Goal: Information Seeking & Learning: Check status

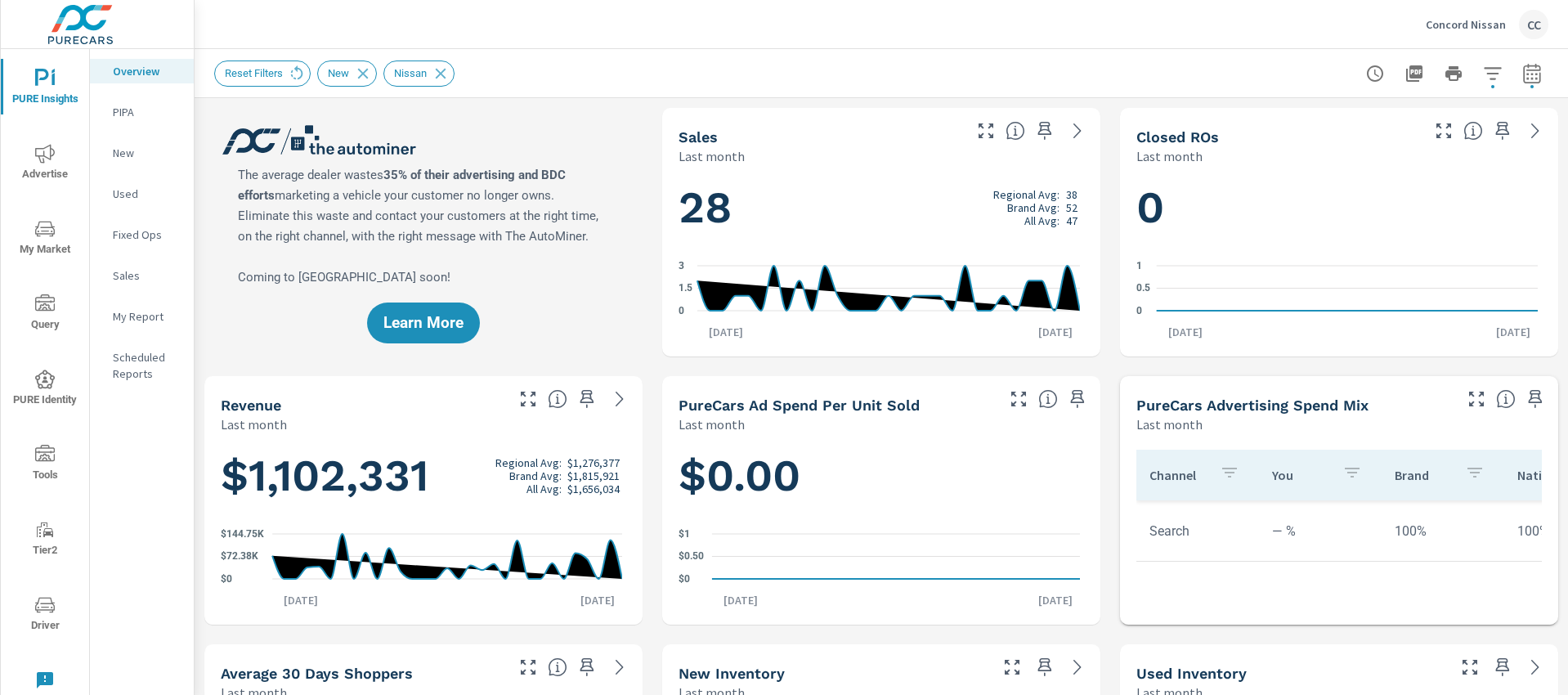
scroll to position [2357, 0]
click at [40, 232] on icon "nav menu" at bounding box center [44, 228] width 20 height 20
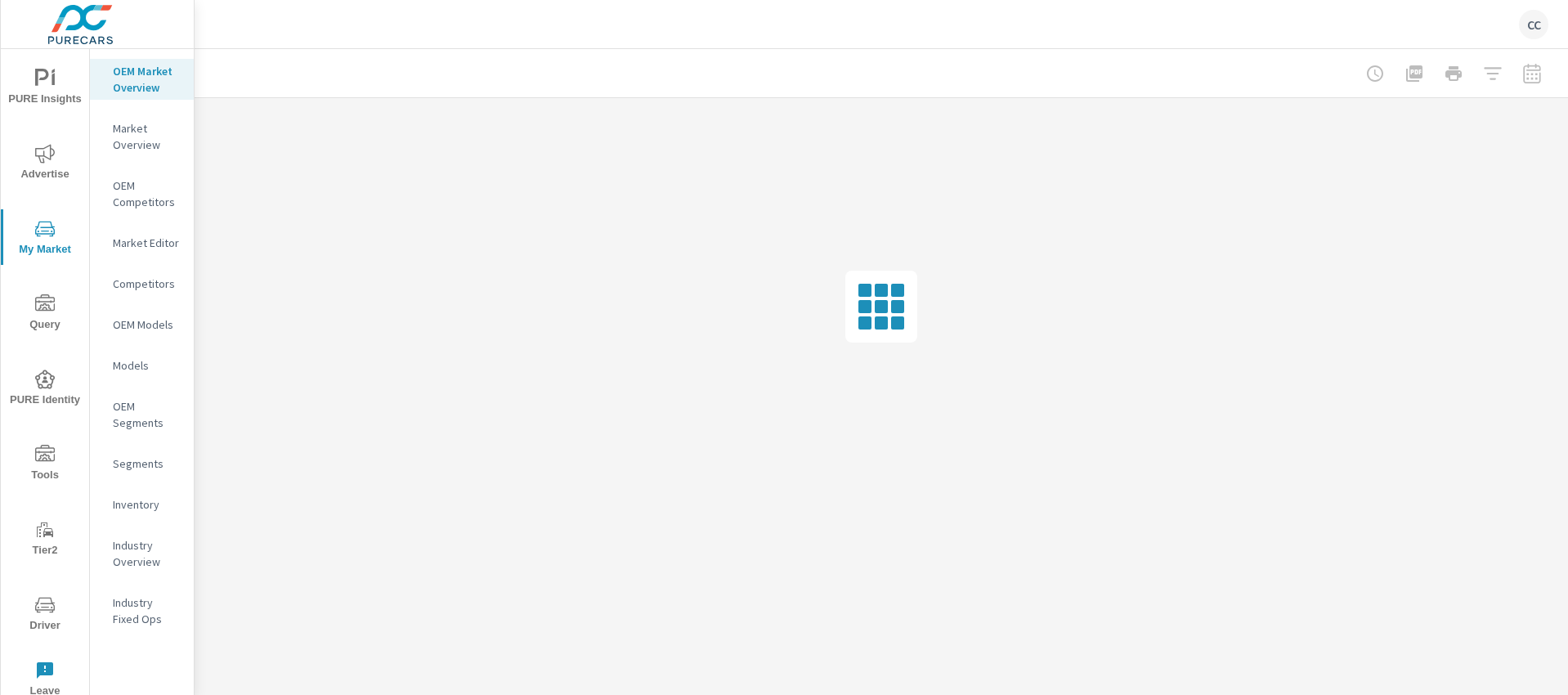
scroll to position [2357, 0]
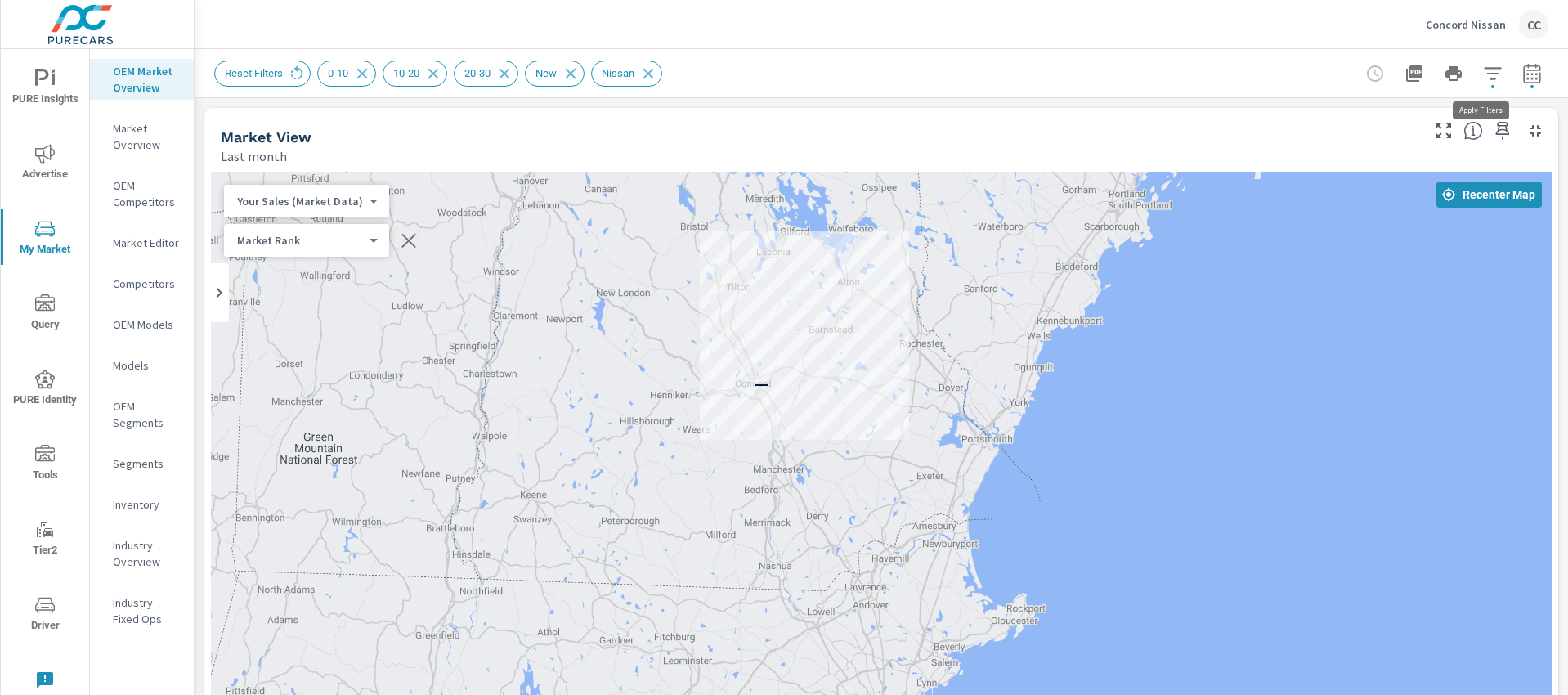
click at [1483, 77] on icon "button" at bounding box center [1492, 73] width 20 height 20
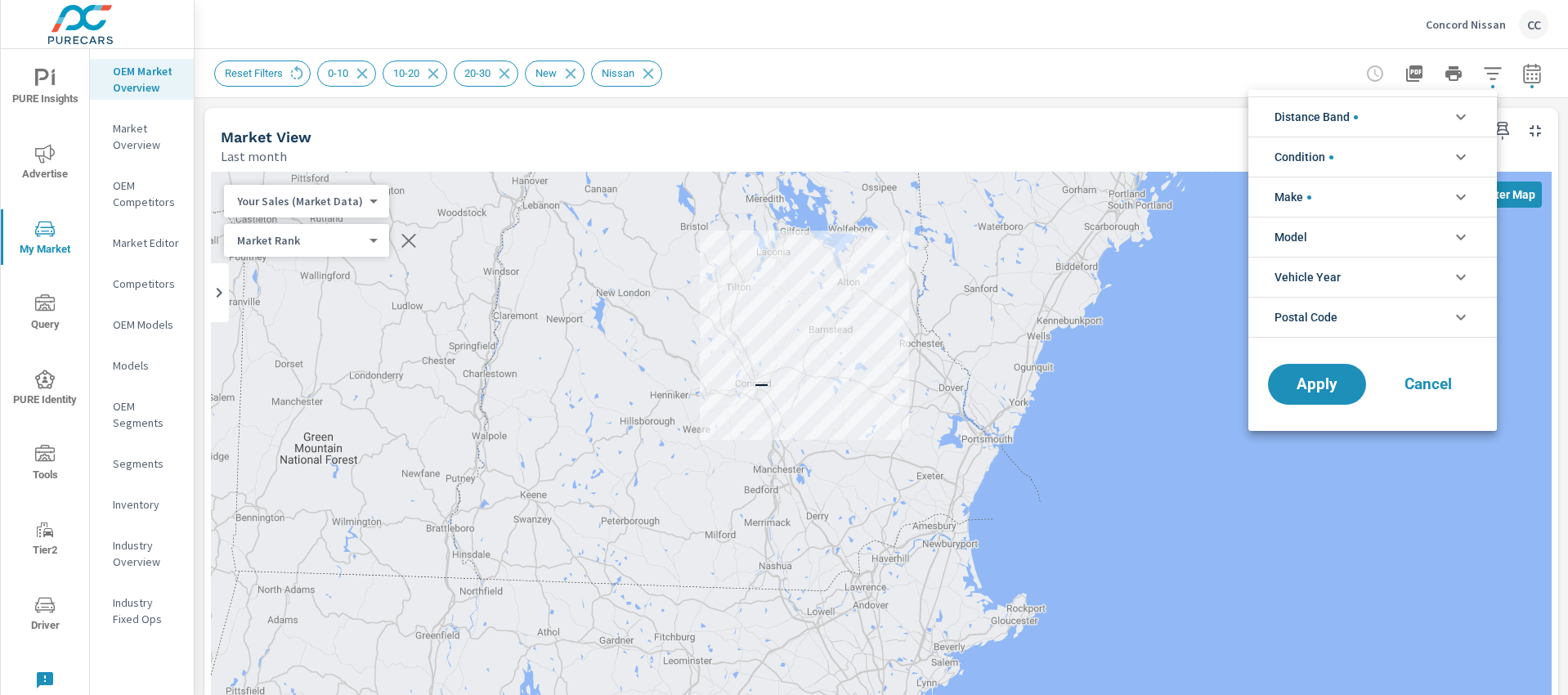
click at [1386, 124] on li "Distance Band" at bounding box center [1373, 116] width 248 height 40
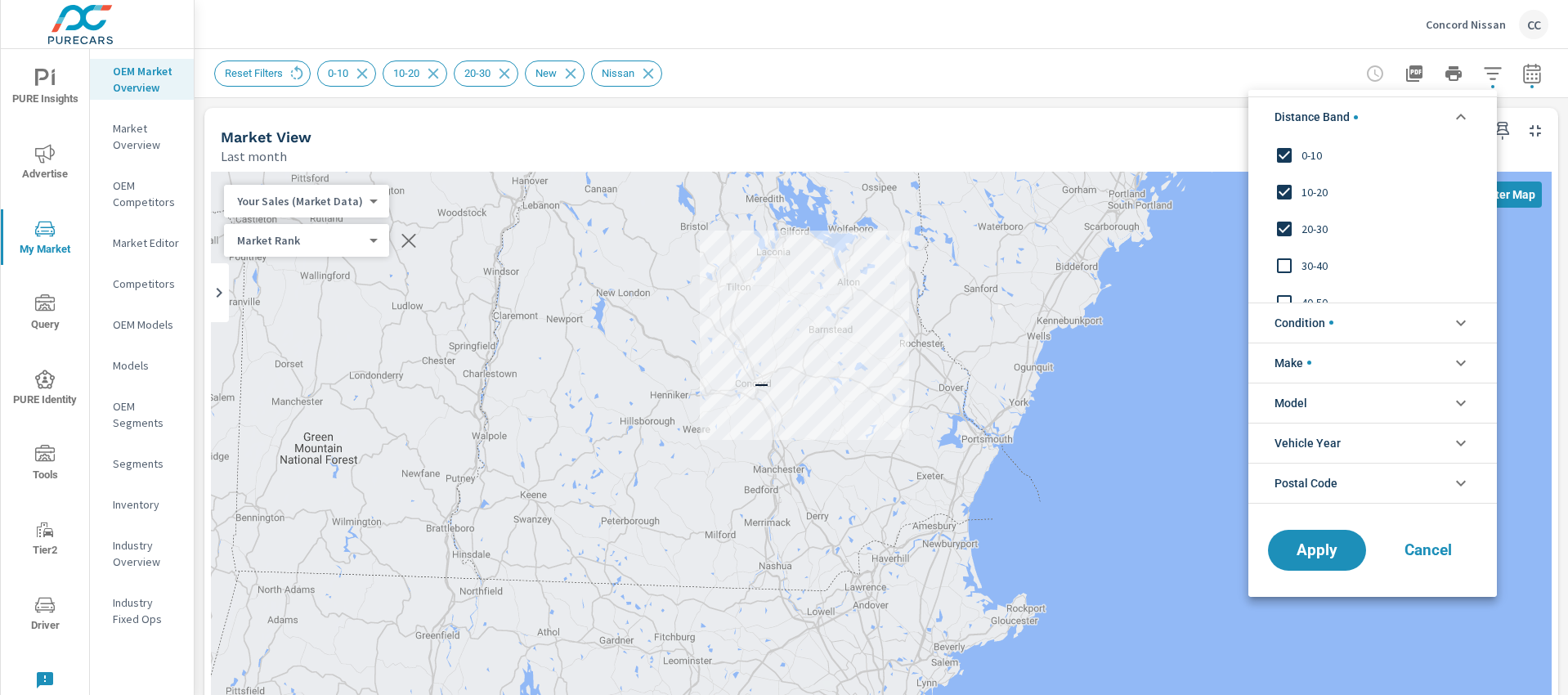
click at [1174, 88] on div at bounding box center [784, 348] width 1568 height 695
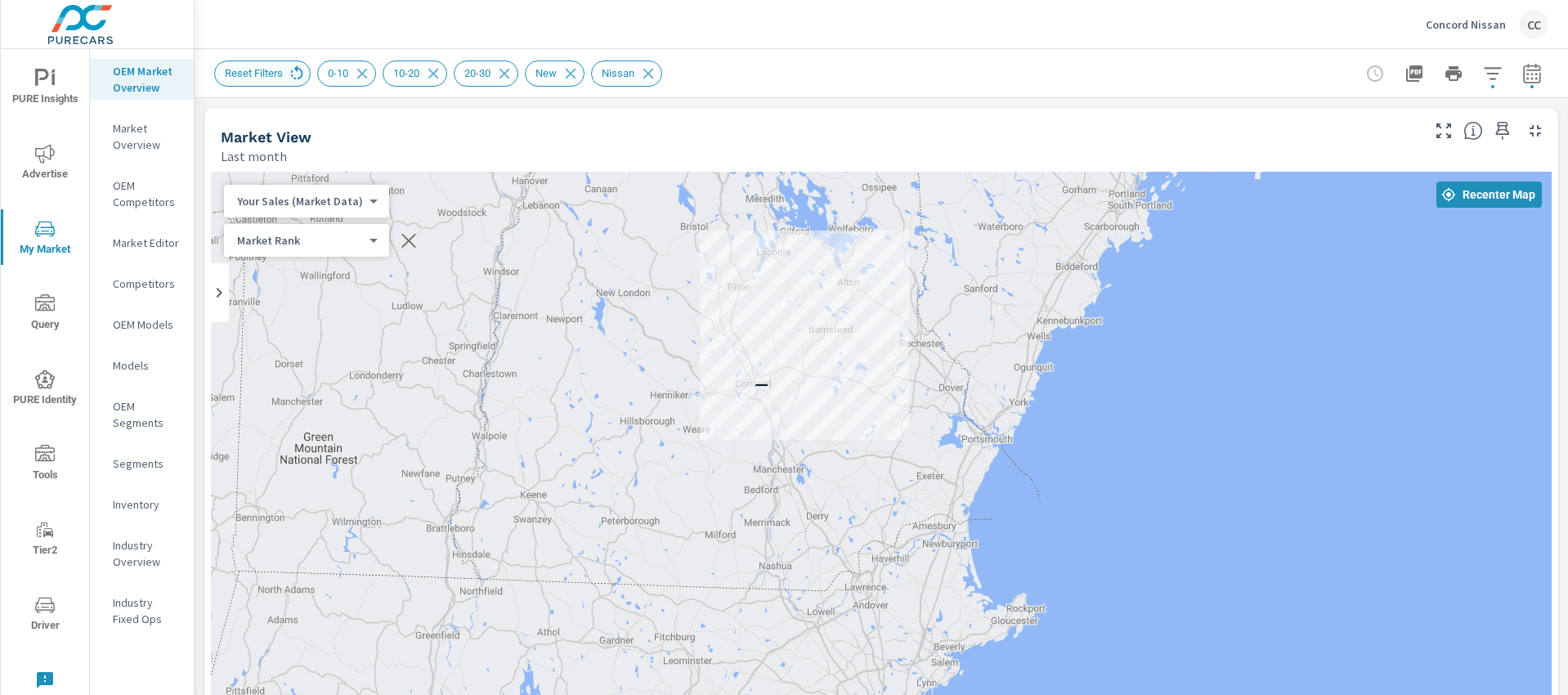
click at [303, 74] on icon at bounding box center [297, 71] width 12 height 14
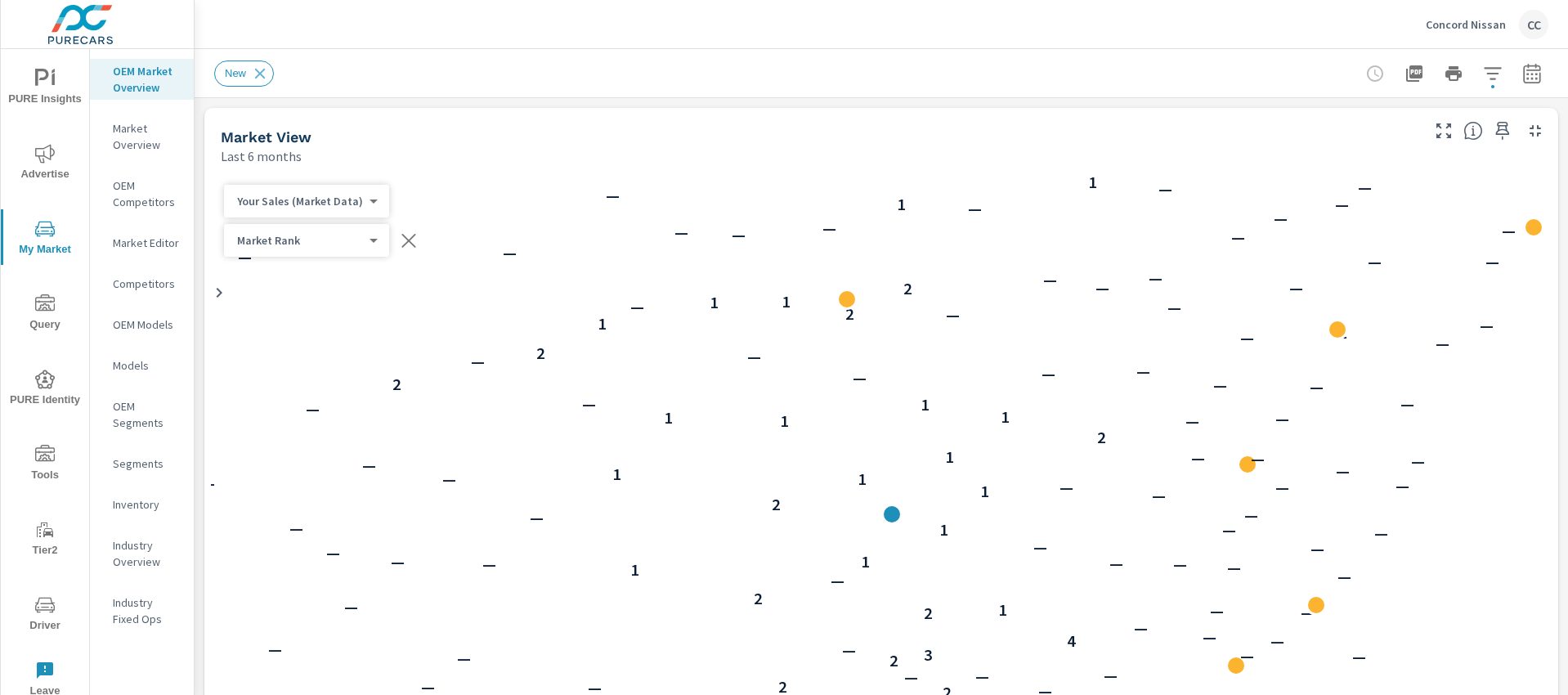
scroll to position [1, 0]
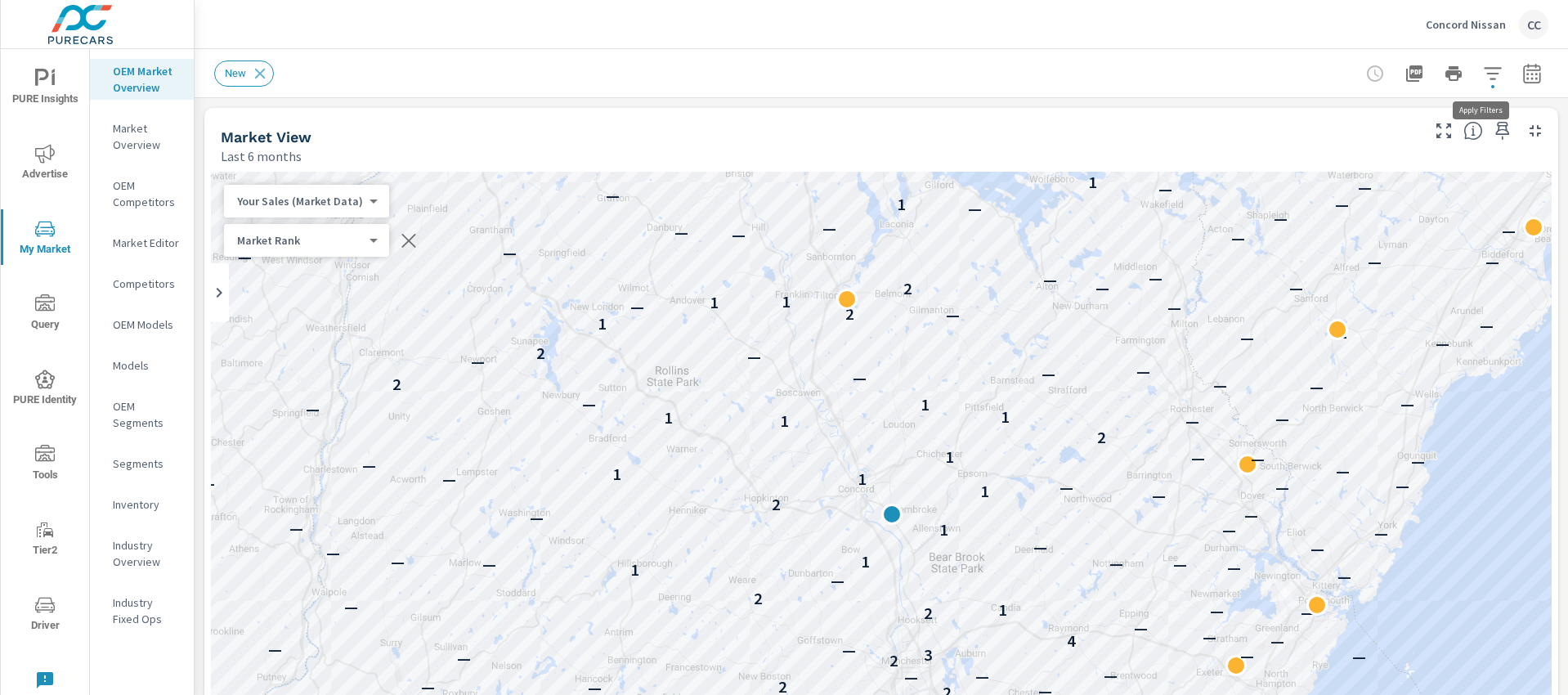
click at [1485, 78] on icon "button" at bounding box center [1492, 73] width 20 height 20
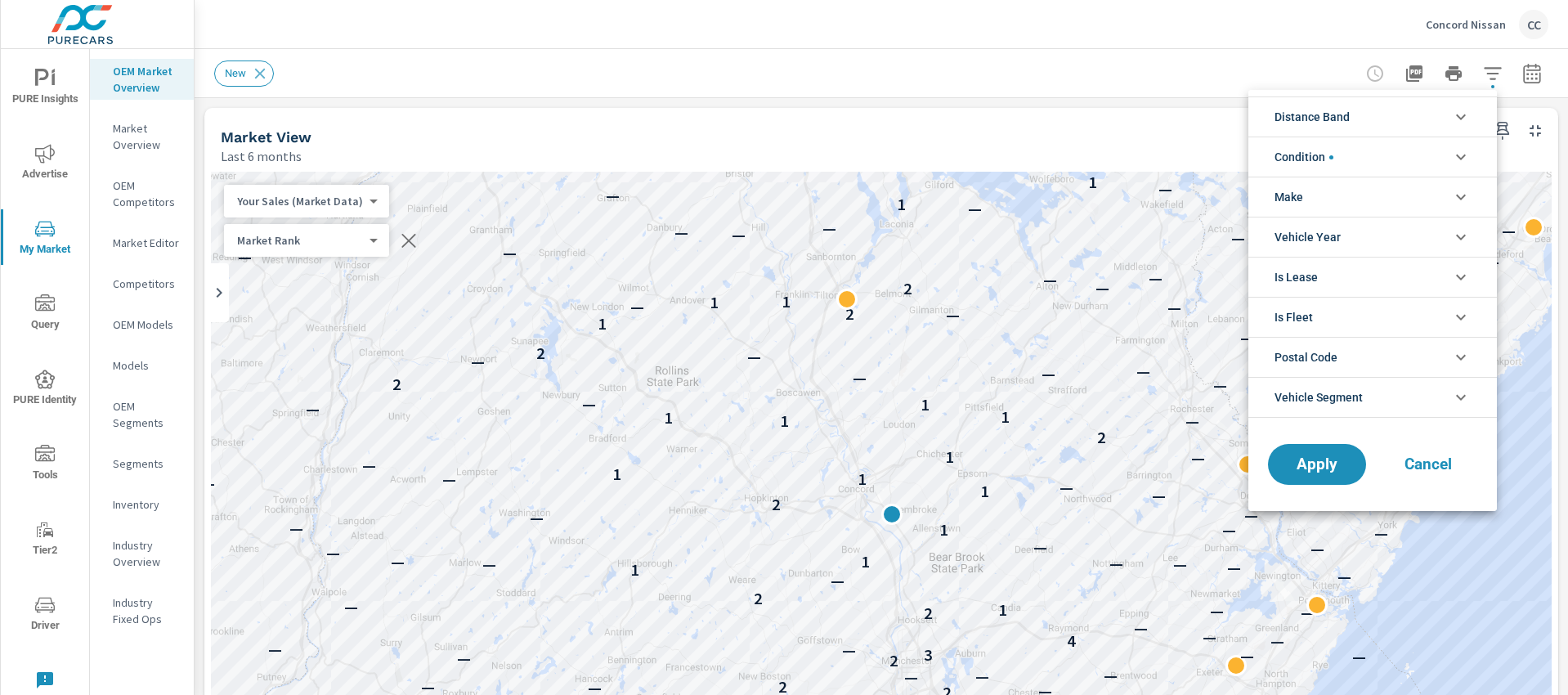
click at [1391, 110] on li "Distance Band" at bounding box center [1373, 116] width 248 height 40
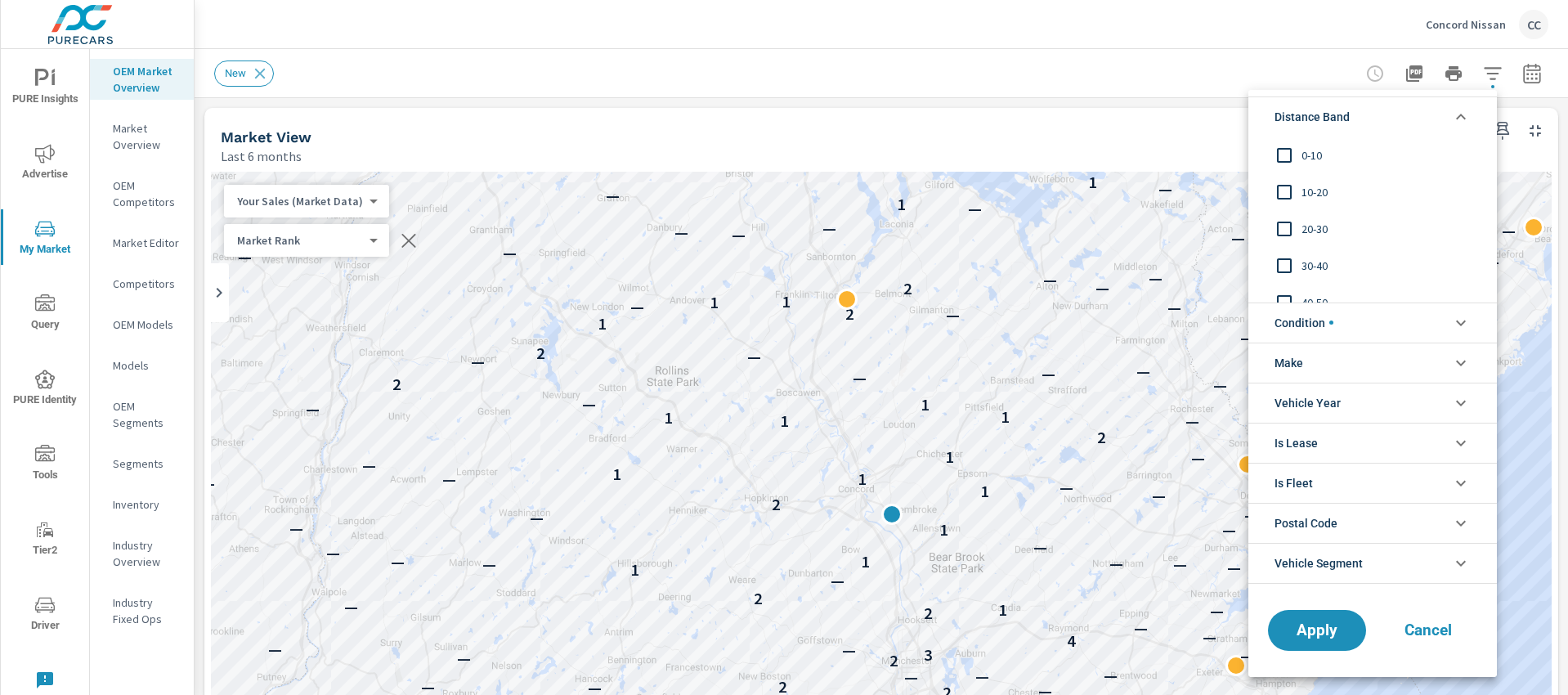
click at [1314, 152] on span "0-10" at bounding box center [1391, 156] width 179 height 20
click at [1317, 191] on span "10-20" at bounding box center [1391, 192] width 179 height 20
click at [1311, 227] on span "20-30" at bounding box center [1391, 228] width 179 height 20
click at [1360, 317] on li "Condition" at bounding box center [1373, 322] width 248 height 40
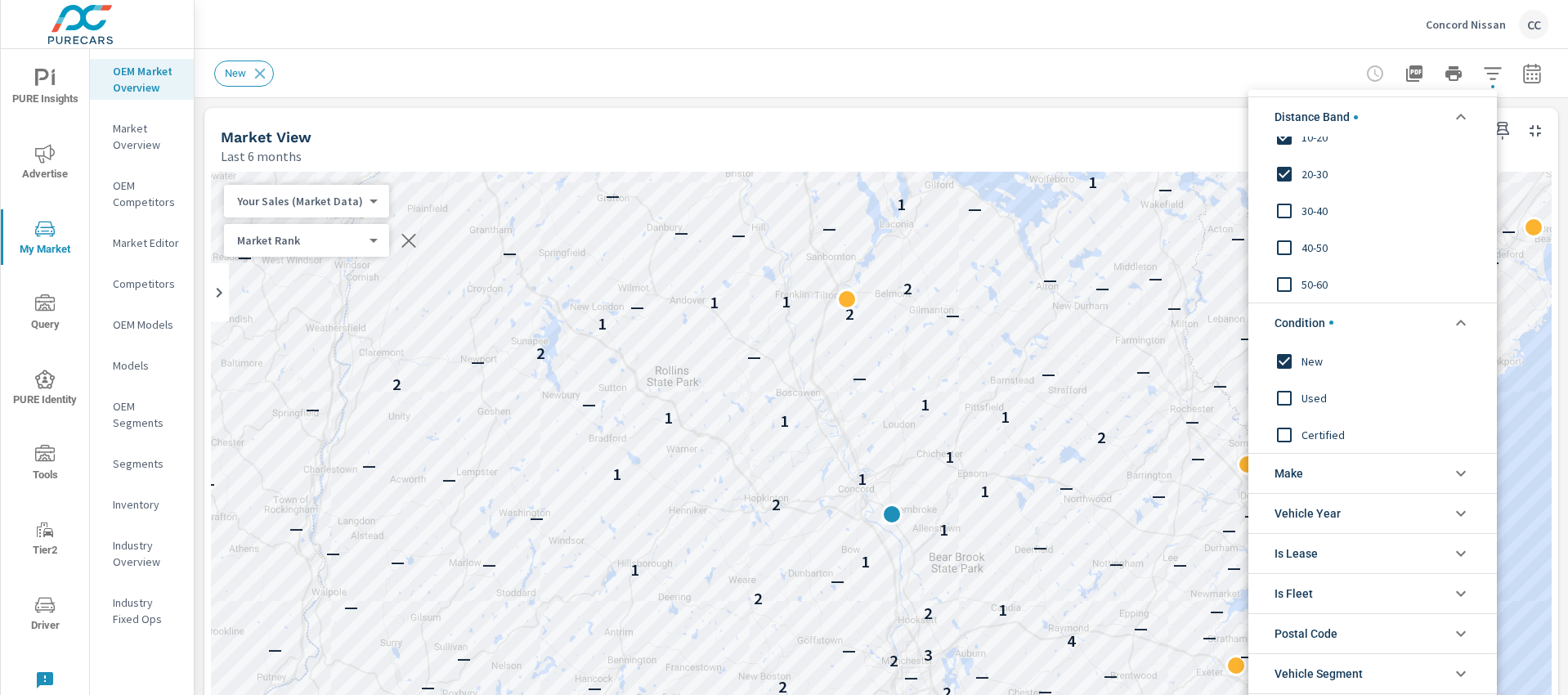
scroll to position [29, 0]
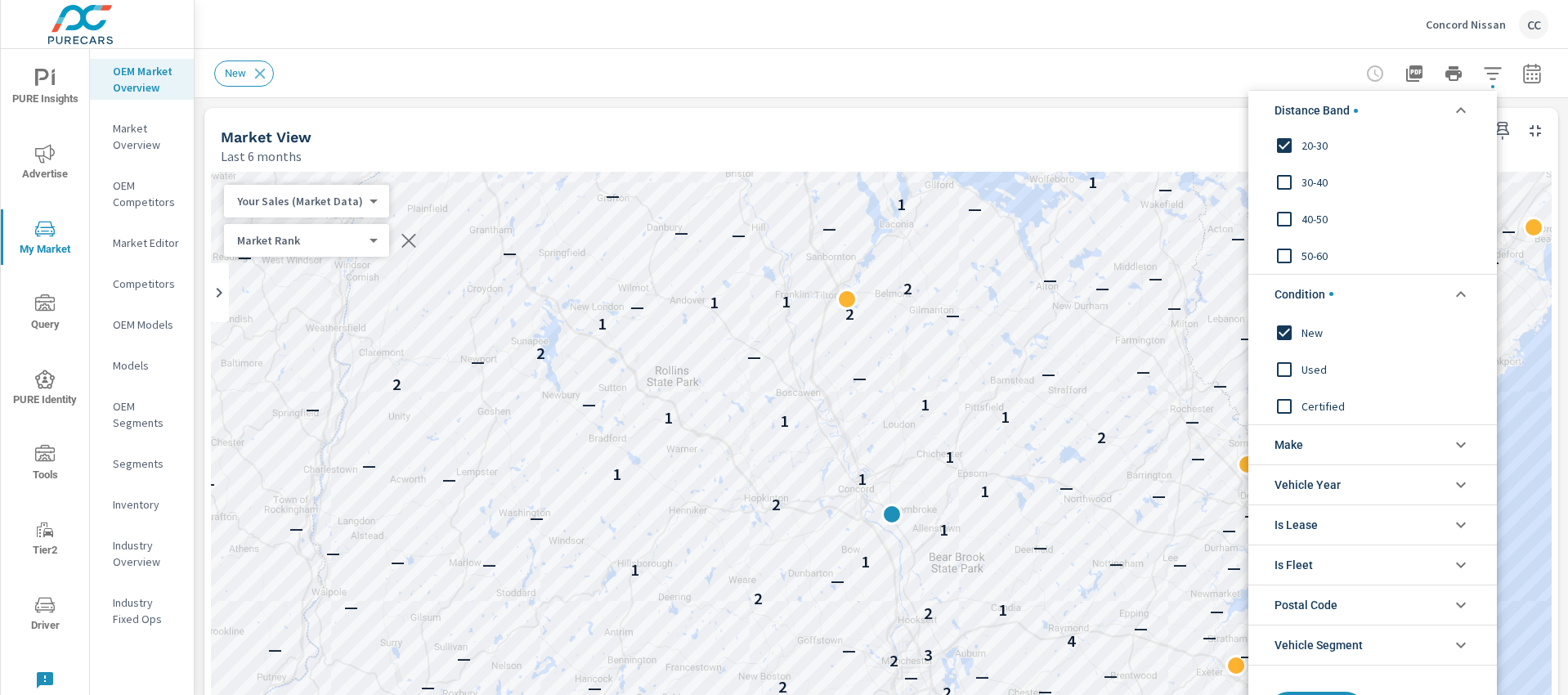
click at [1347, 442] on li "Make" at bounding box center [1373, 445] width 248 height 40
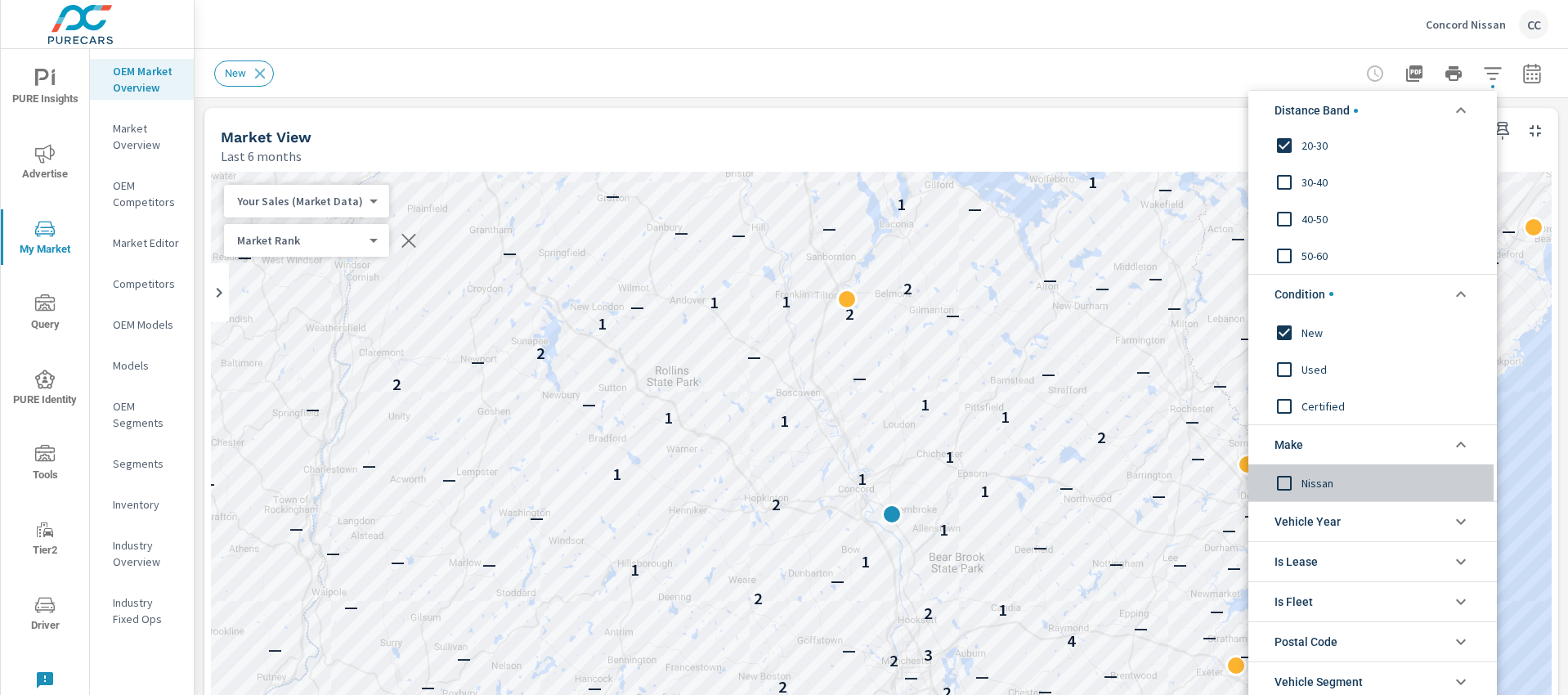
click at [1308, 480] on span "Nissan" at bounding box center [1391, 482] width 179 height 20
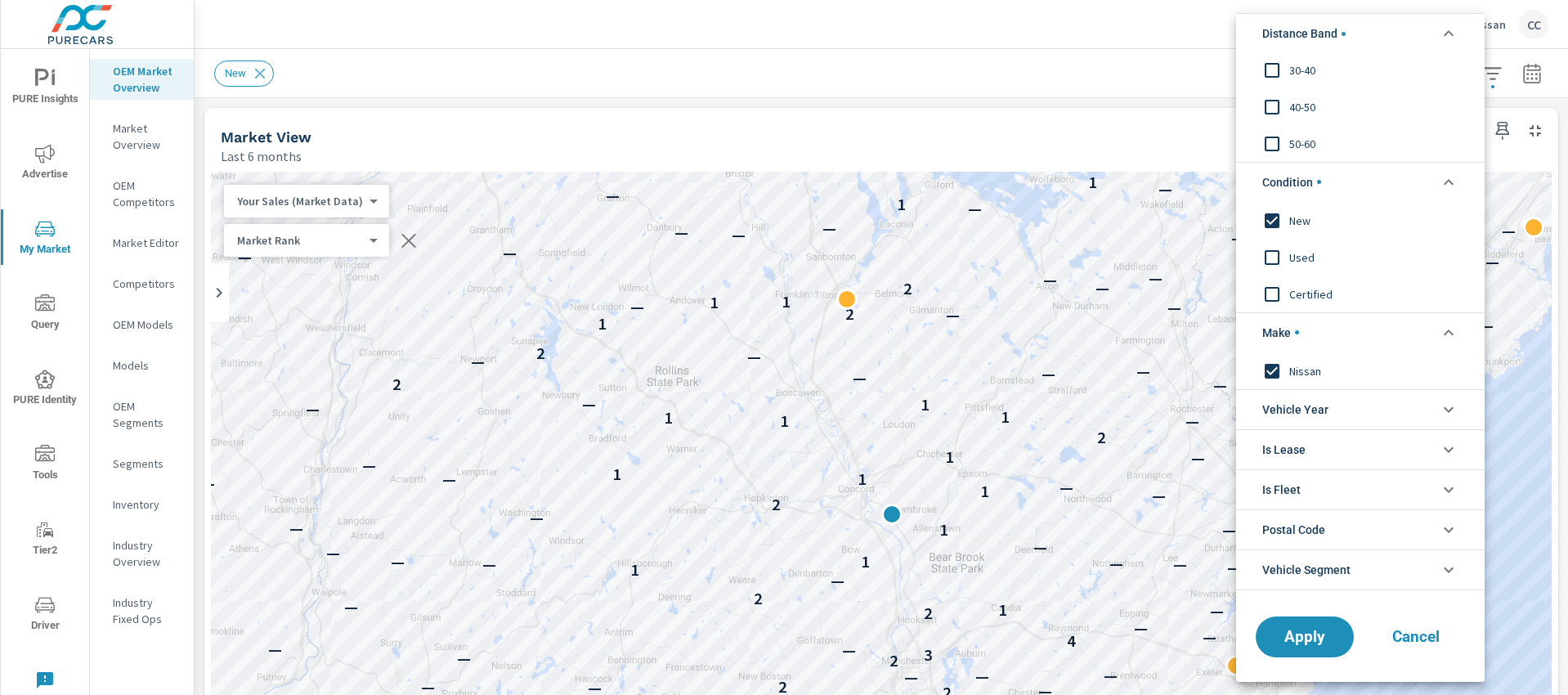
scroll to position [65, 0]
click at [1303, 628] on span "Apply" at bounding box center [1304, 635] width 67 height 16
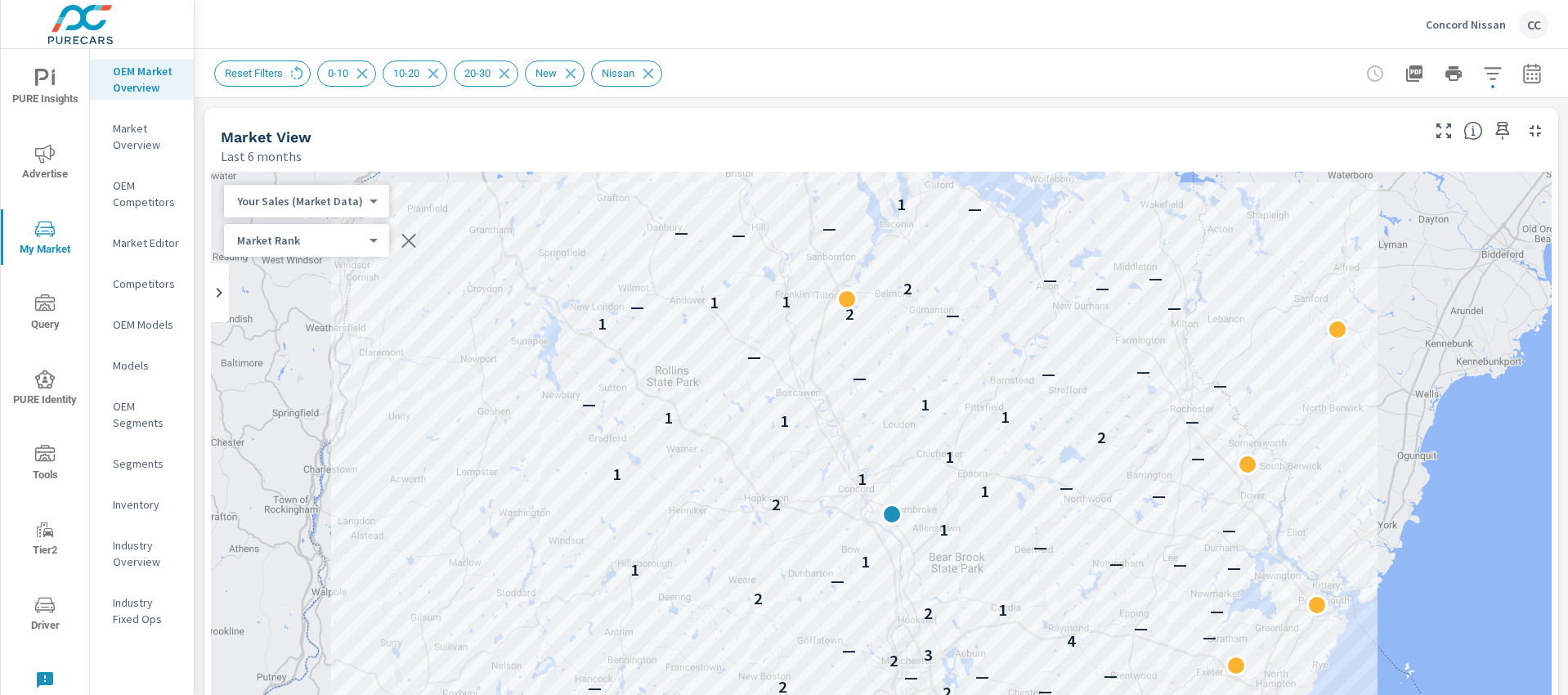
scroll to position [1, 0]
click at [1526, 77] on icon "button" at bounding box center [1532, 76] width 10 height 7
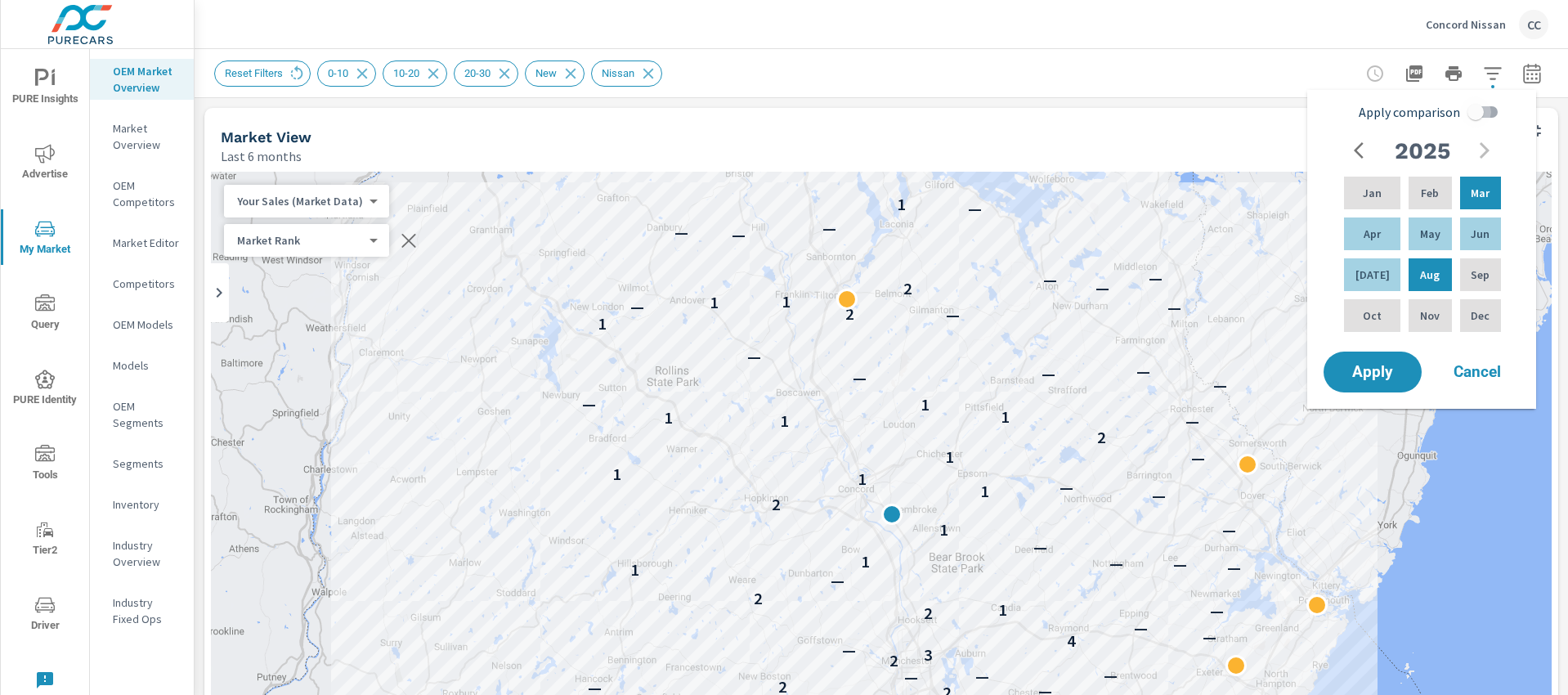
click at [1479, 118] on input "Apply comparison" at bounding box center [1475, 112] width 93 height 31
checkbox input "true"
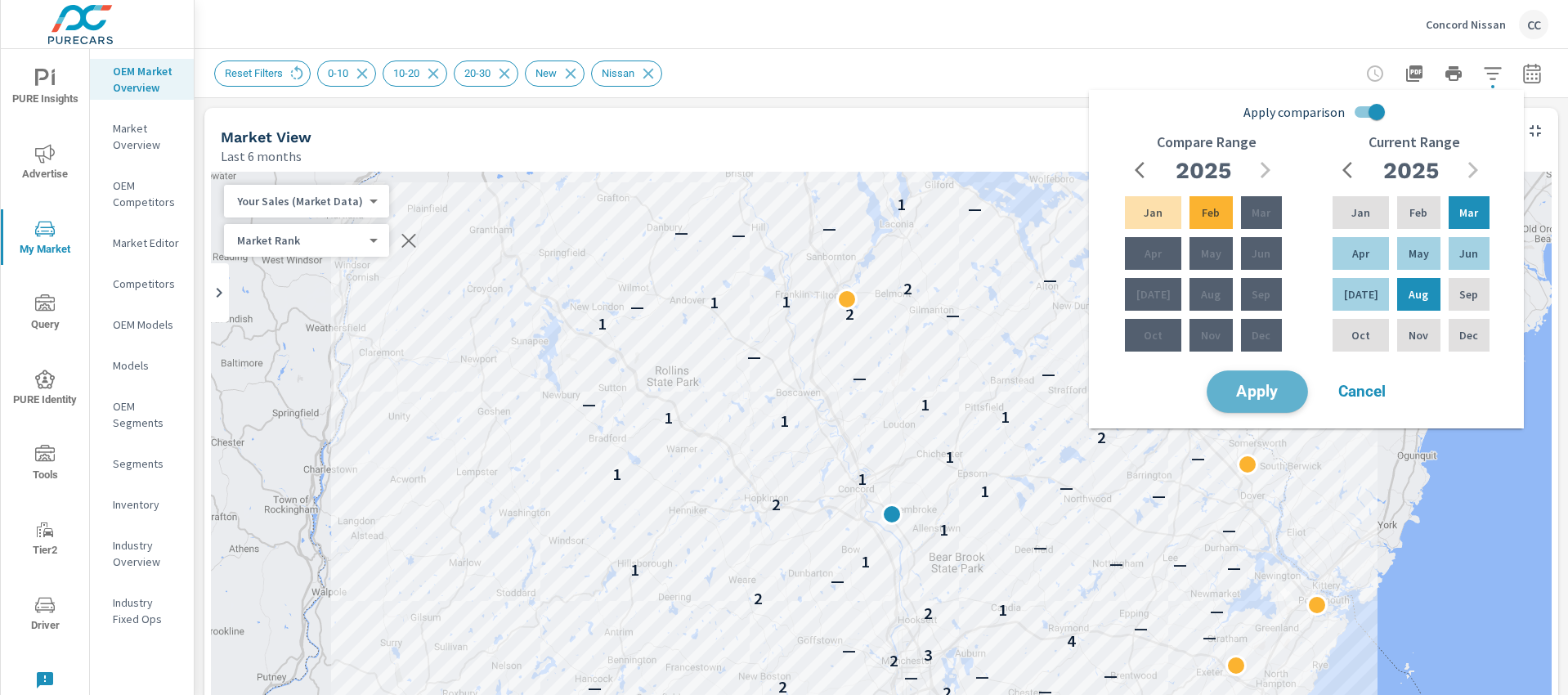
click at [1262, 395] on span "Apply" at bounding box center [1256, 393] width 67 height 16
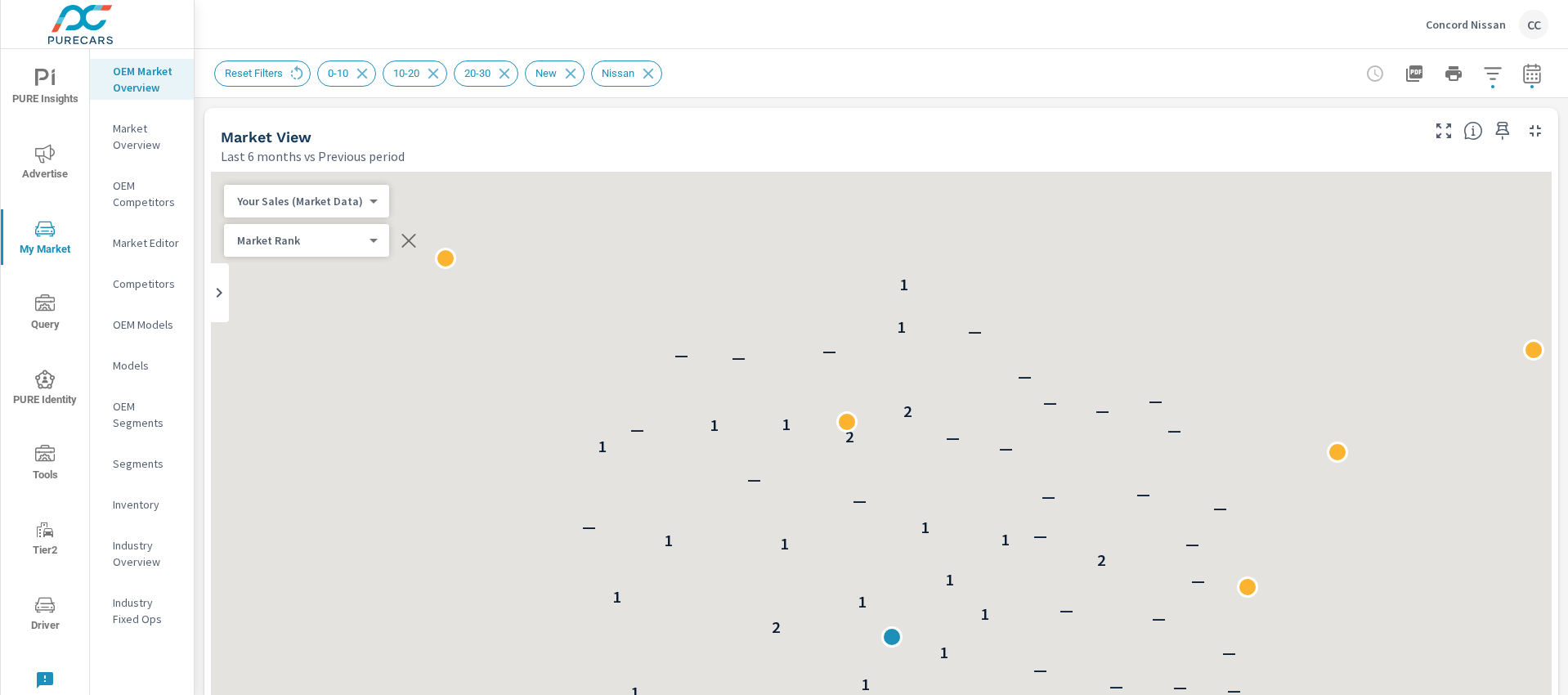
scroll to position [1, 0]
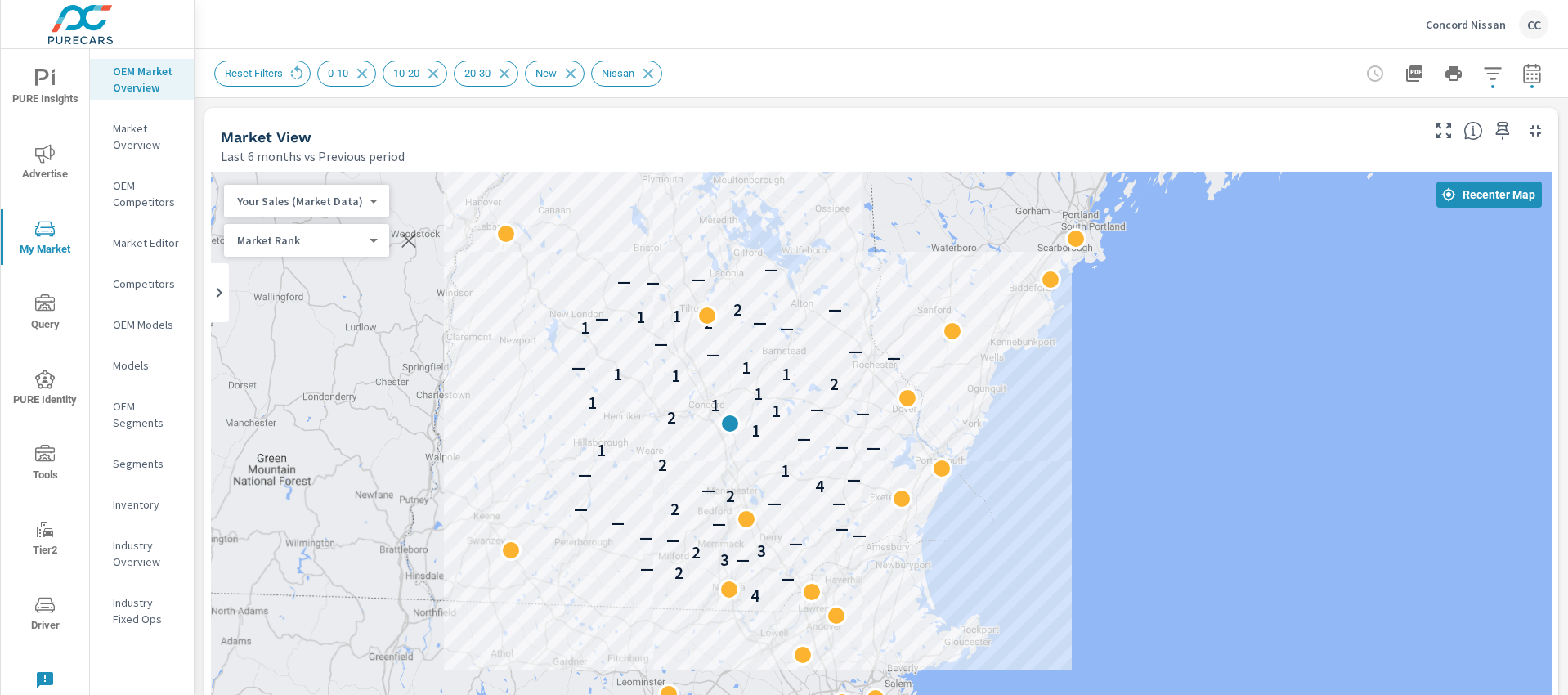
drag, startPoint x: 641, startPoint y: 373, endPoint x: 468, endPoint y: 328, distance: 178.8
click at [468, 328] on div "4 — 2 — — 3 2 3 — — — — — — — — 2 — — 2 — 4 — — 1 2 1 — — — 1 2 — 1 — 1 1 1 2 1…" at bounding box center [881, 626] width 1341 height 910
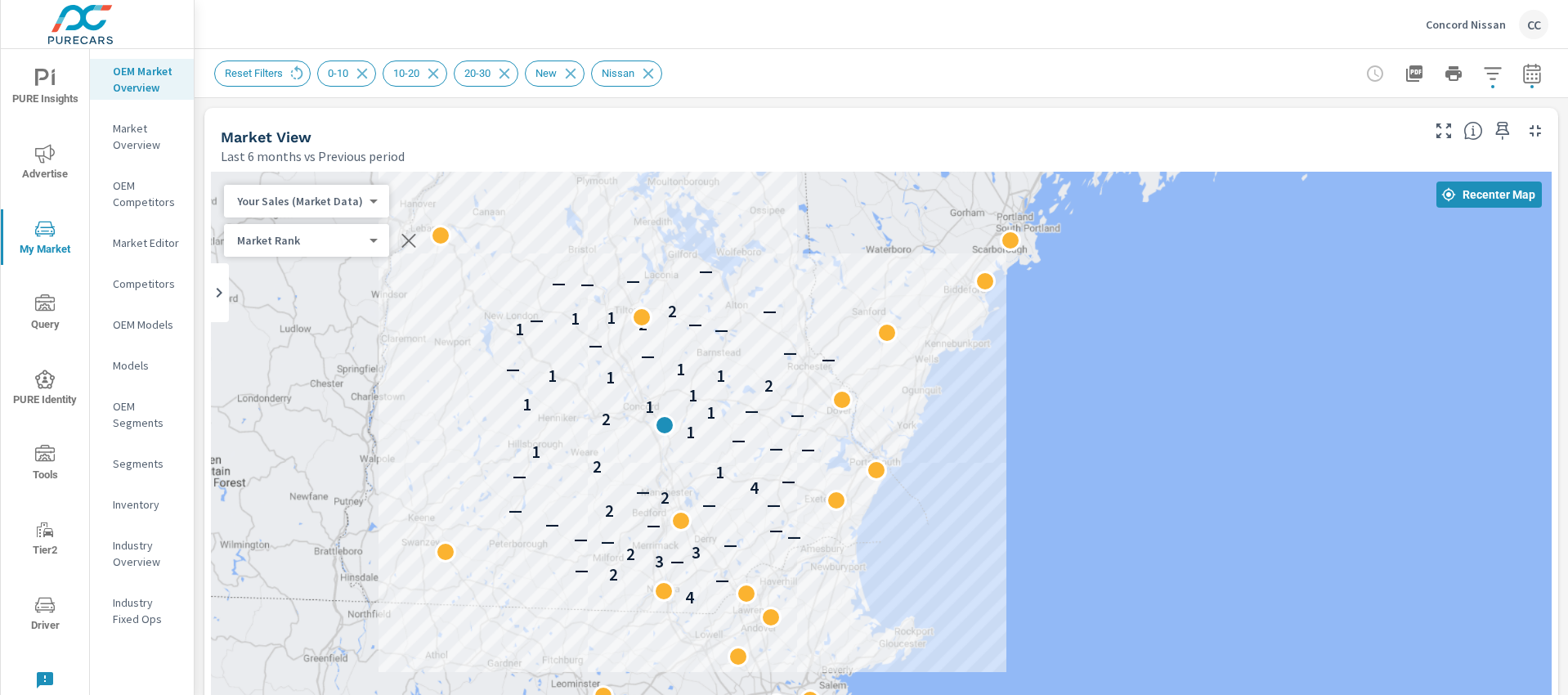
drag, startPoint x: 483, startPoint y: 361, endPoint x: 432, endPoint y: 361, distance: 51.0
click at [427, 361] on div "4 — 2 — — 3 2 3 — — — — — — — — 2 — — 2 — 4 — — 1 2 1 — — — 1 2 — 1 — 1 1 1 2 1…" at bounding box center [881, 626] width 1341 height 910
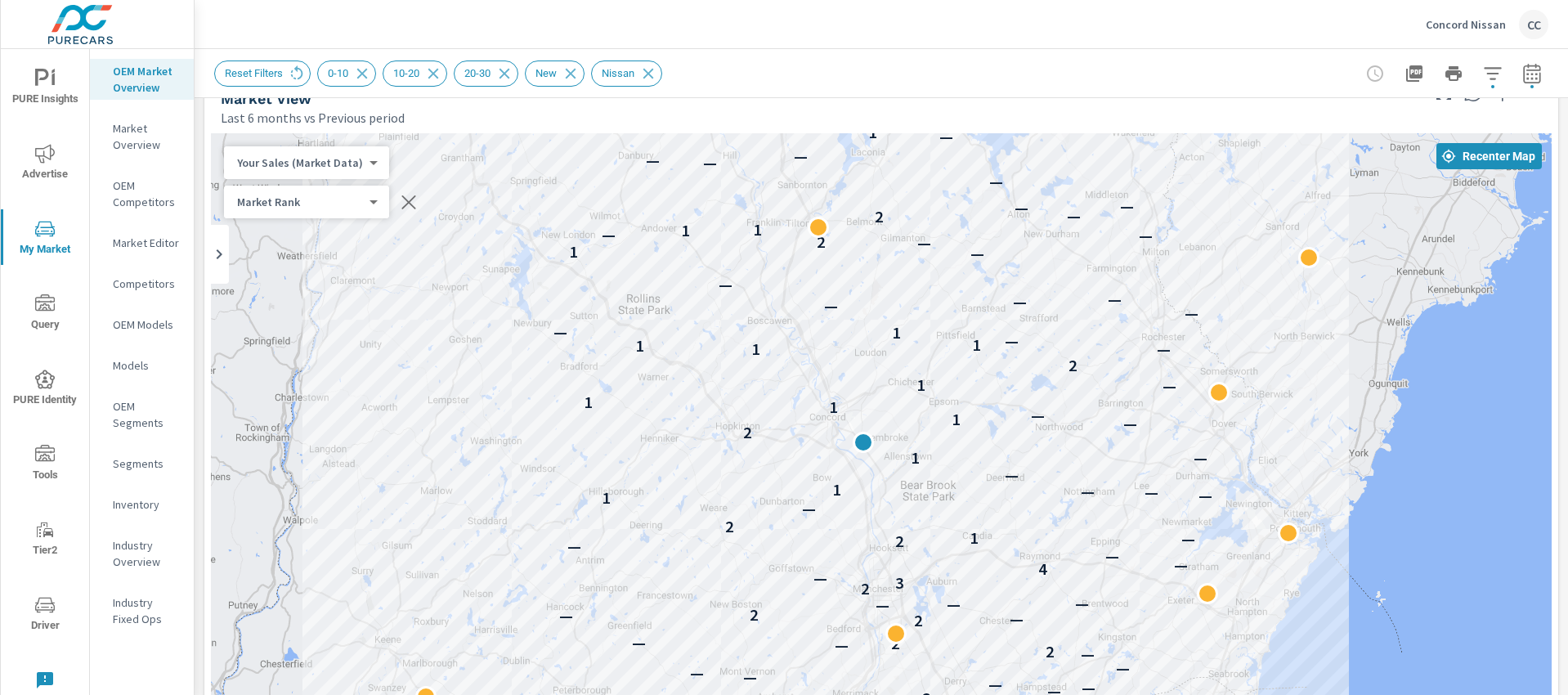
scroll to position [131, 0]
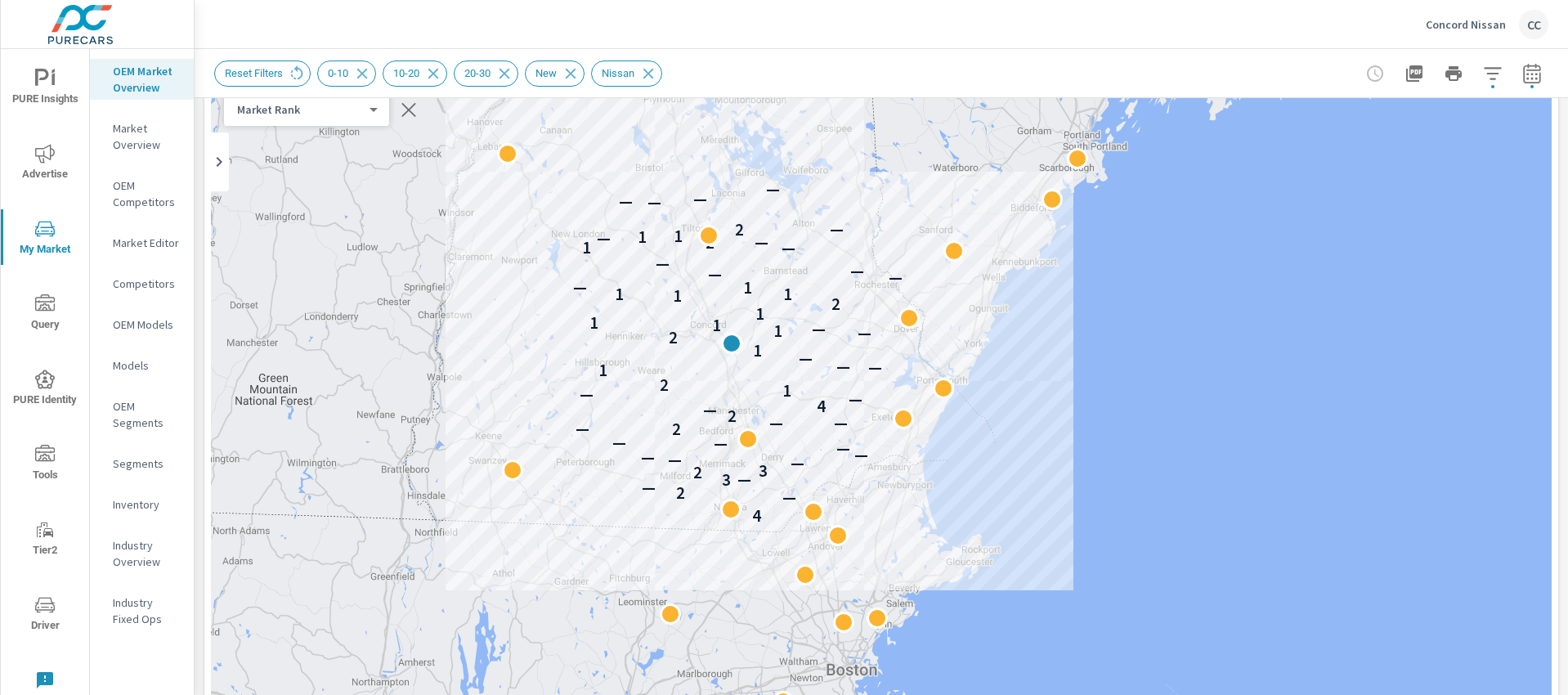
drag, startPoint x: 1136, startPoint y: 486, endPoint x: 880, endPoint y: 415, distance: 265.7
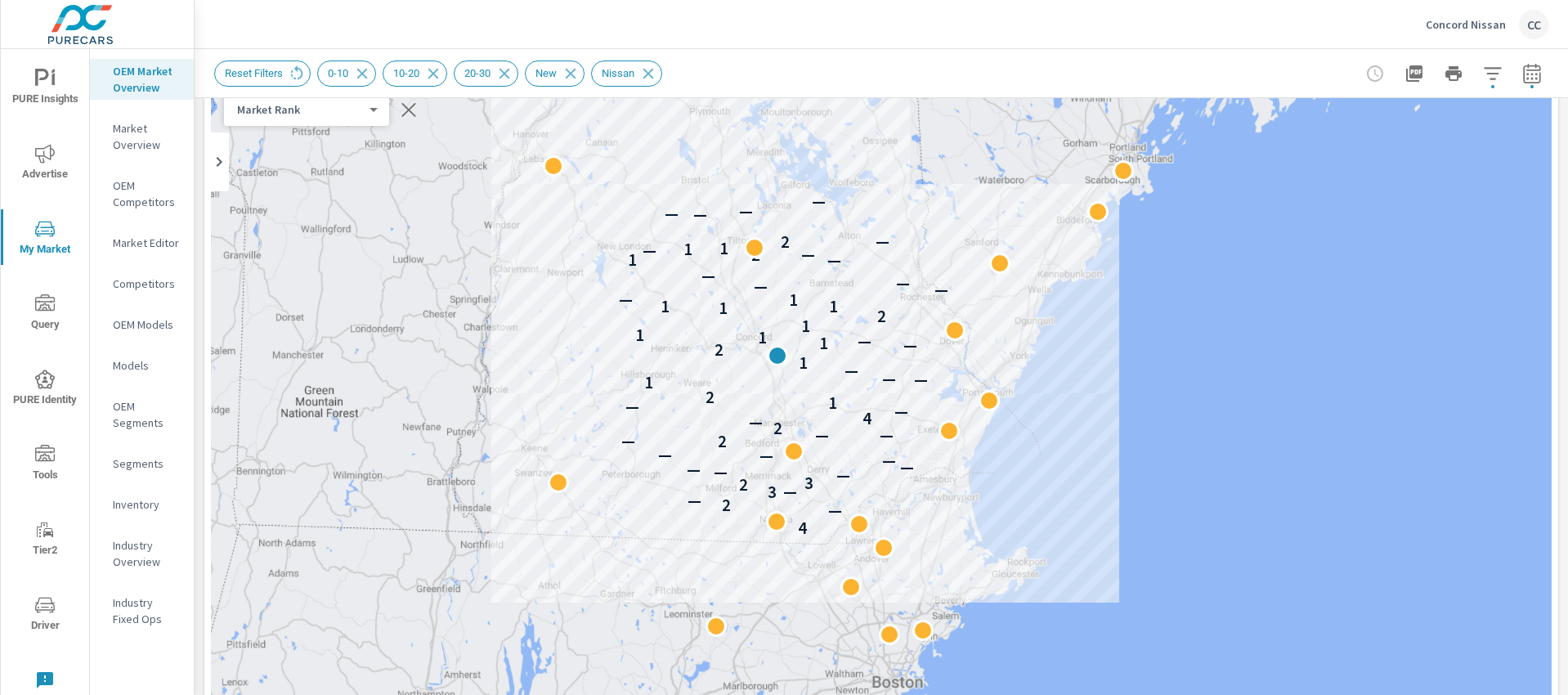
drag, startPoint x: 1038, startPoint y: 385, endPoint x: 1088, endPoint y: 402, distance: 52.8
click at [1088, 402] on div "4 — 2 — — 3 2 3 — — — — — — — — 2 — — 2 — 4 — — 1 2 1 — — — 1 2 — 1 — 1 1 1 2 1…" at bounding box center [881, 495] width 1341 height 910
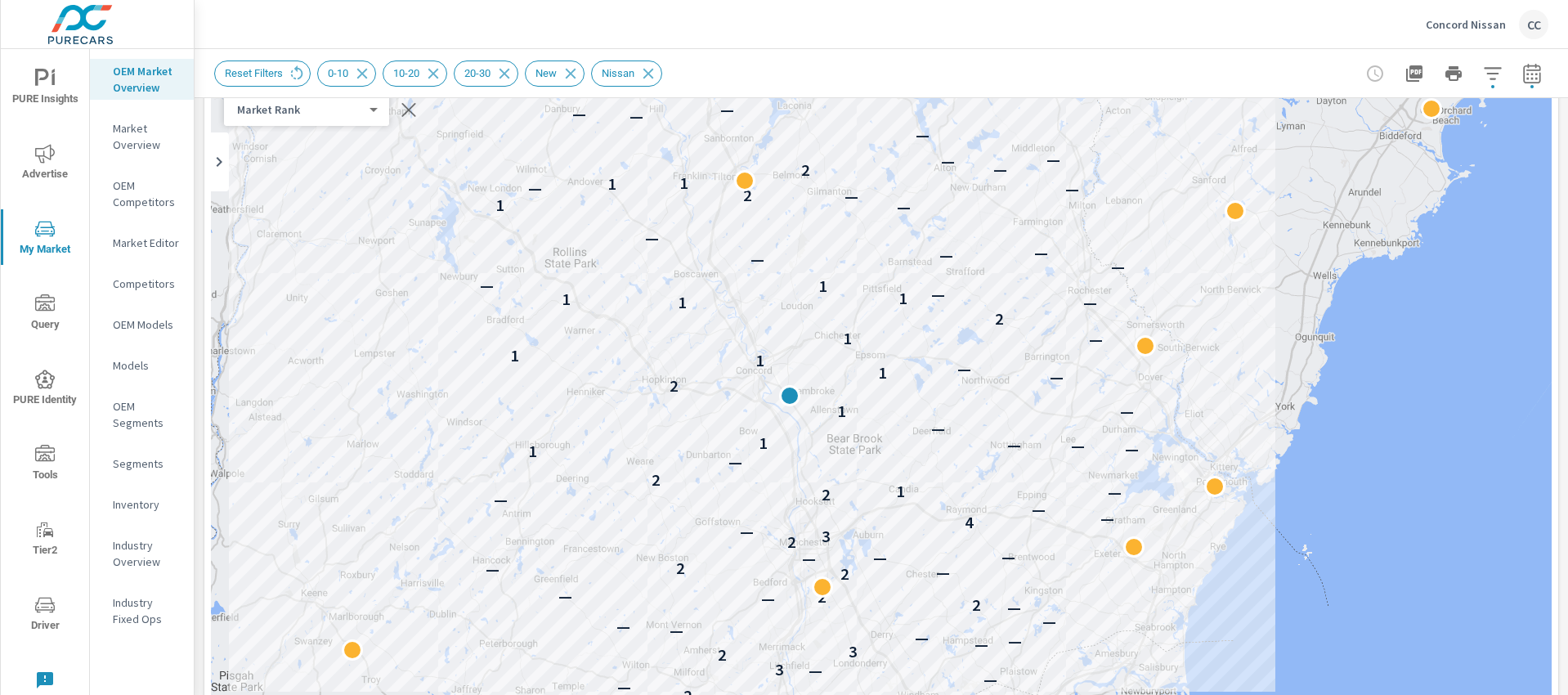
drag, startPoint x: 1071, startPoint y: 363, endPoint x: 1426, endPoint y: 407, distance: 357.7
click at [1426, 407] on div "4 — — — 2 — — — 3 2 3 — — — — — — — 2 — 2 — 2 — — 2 — — — 2 3 — 4 — — — 2 — 1 2…" at bounding box center [881, 495] width 1341 height 910
